Goal: Complete application form

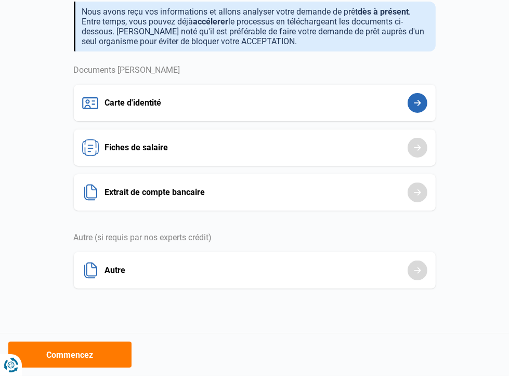
scroll to position [138, 0]
click at [0, 0] on button "Carte d'identité" at bounding box center [0, 0] width 0 height 0
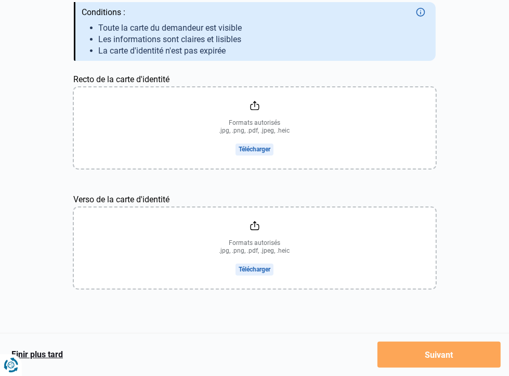
scroll to position [156, 0]
click at [222, 168] on input "Recto de la carte d'identité" at bounding box center [255, 127] width 362 height 81
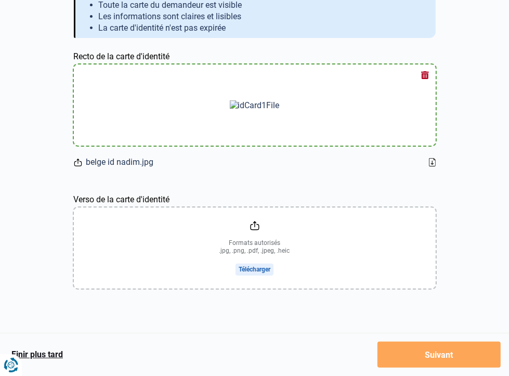
click at [0, 0] on button "Fiches de salaire" at bounding box center [0, 0] width 0 height 0
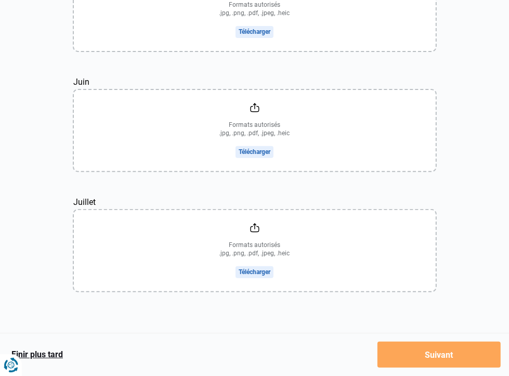
scroll to position [208, 0]
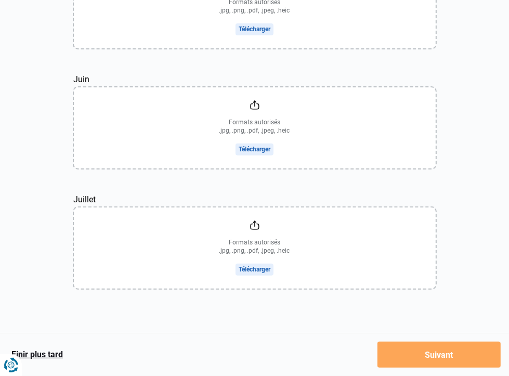
click at [0, 0] on button "Extrait de compte bancaire" at bounding box center [0, 0] width 0 height 0
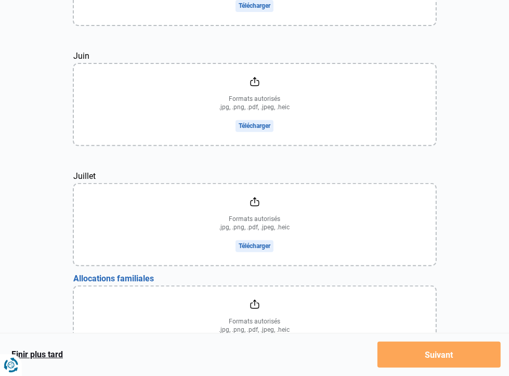
scroll to position [260, 0]
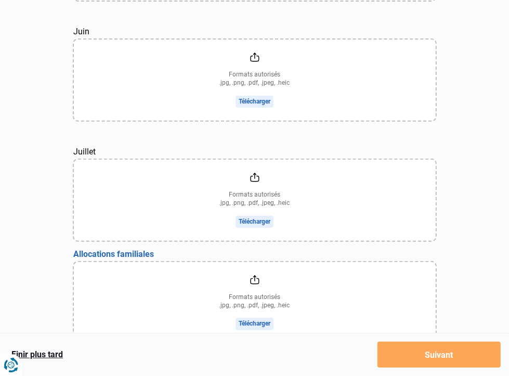
click at [0, 0] on button "Autre" at bounding box center [0, 0] width 0 height 0
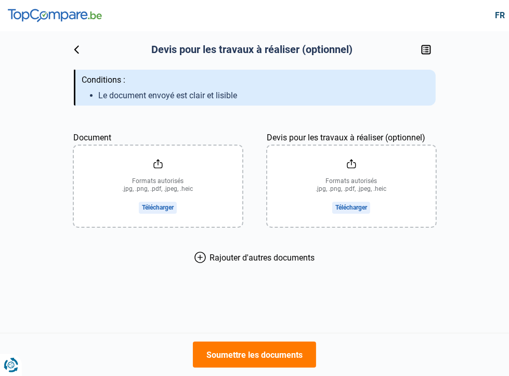
scroll to position [208, 0]
click at [0, 0] on button "Fiches de salaire" at bounding box center [0, 0] width 0 height 0
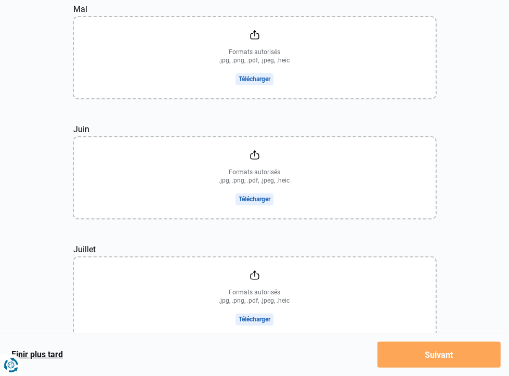
scroll to position [156, 0]
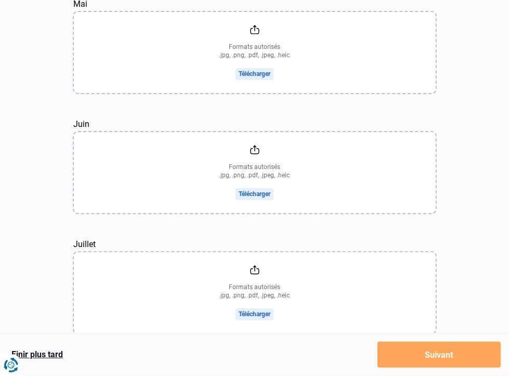
click at [0, 0] on button "Extrait de compte bancaire" at bounding box center [0, 0] width 0 height 0
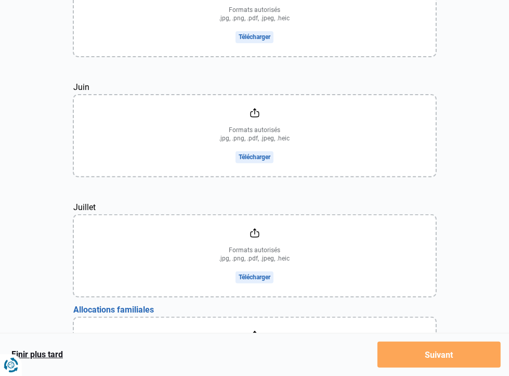
scroll to position [208, 0]
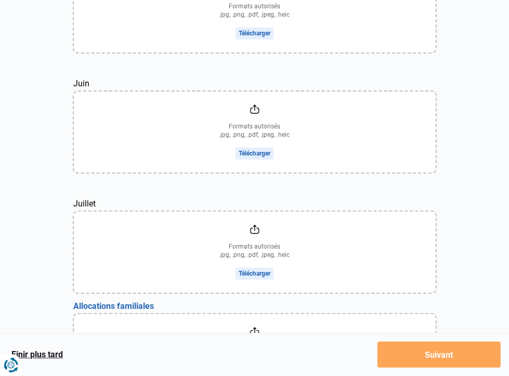
click at [285, 314] on input "file" at bounding box center [255, 354] width 362 height 81
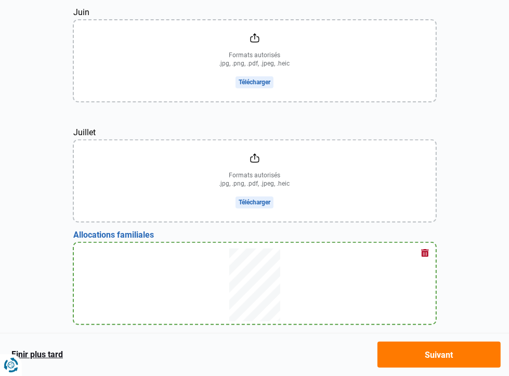
scroll to position [364, 0]
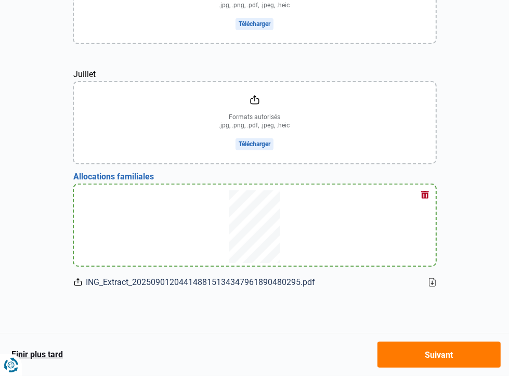
click at [431, 281] on icon at bounding box center [432, 283] width 2 height 4
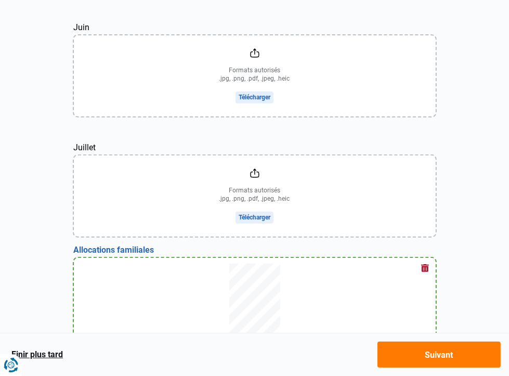
scroll to position [260, 0]
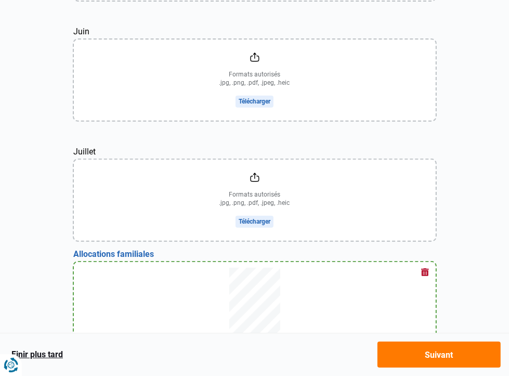
click at [371, 160] on input "Juillet" at bounding box center [255, 200] width 362 height 81
